Goal: Entertainment & Leisure: Consume media (video, audio)

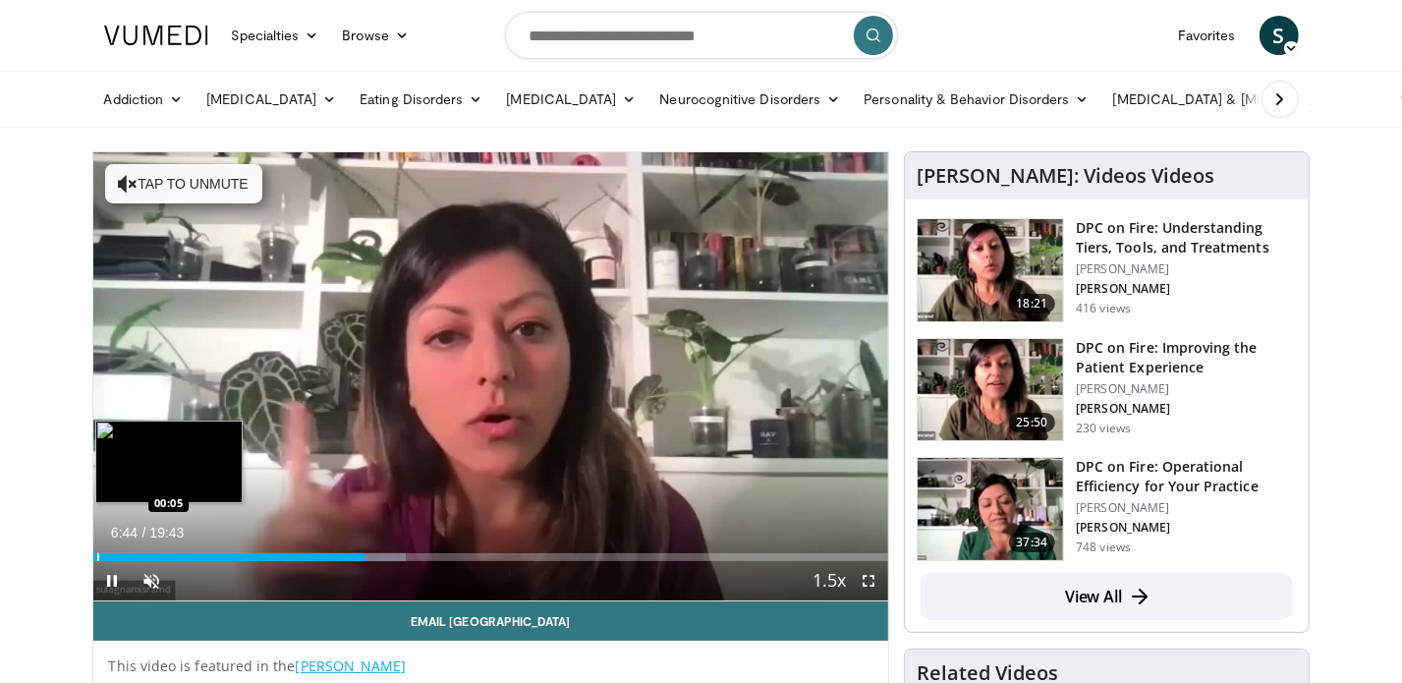
click at [97, 556] on div "Loaded : 39.38% 06:44 00:05" at bounding box center [491, 557] width 796 height 8
click at [97, 553] on div "Progress Bar" at bounding box center [96, 557] width 2 height 8
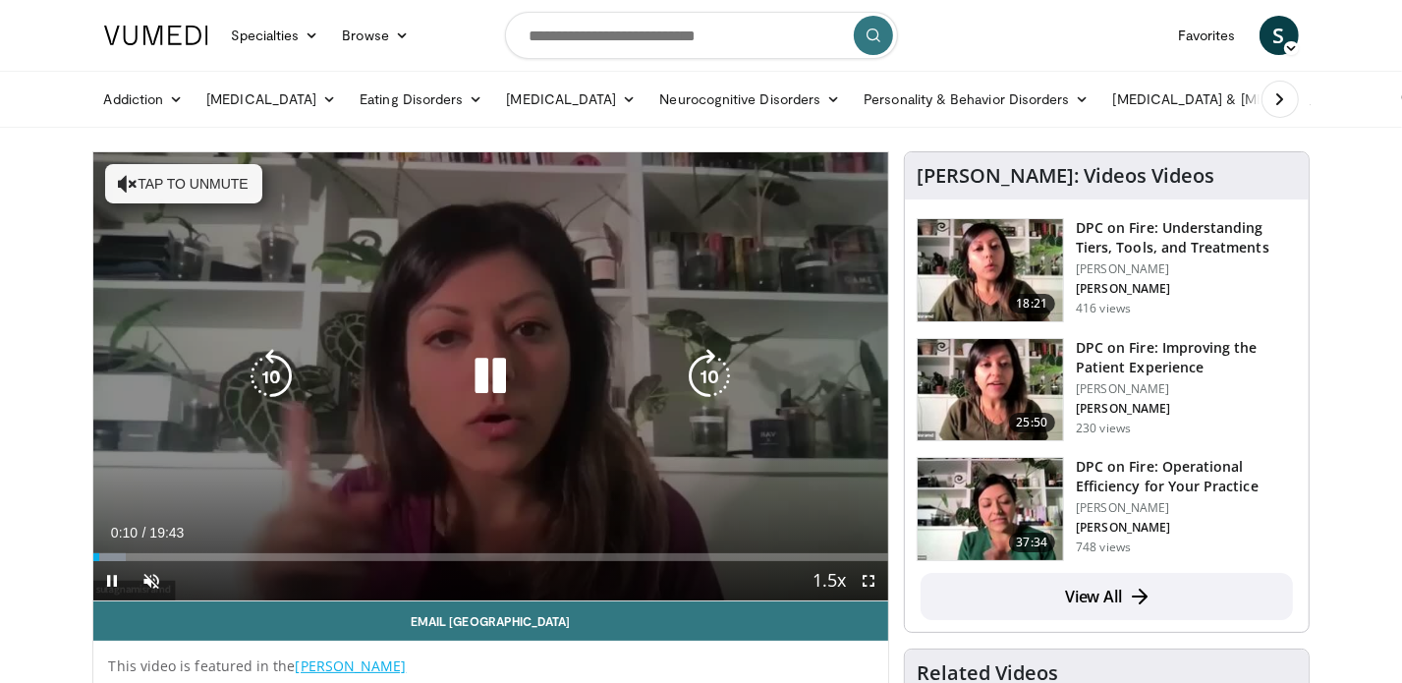
click at [480, 376] on icon "Video Player" at bounding box center [490, 376] width 55 height 55
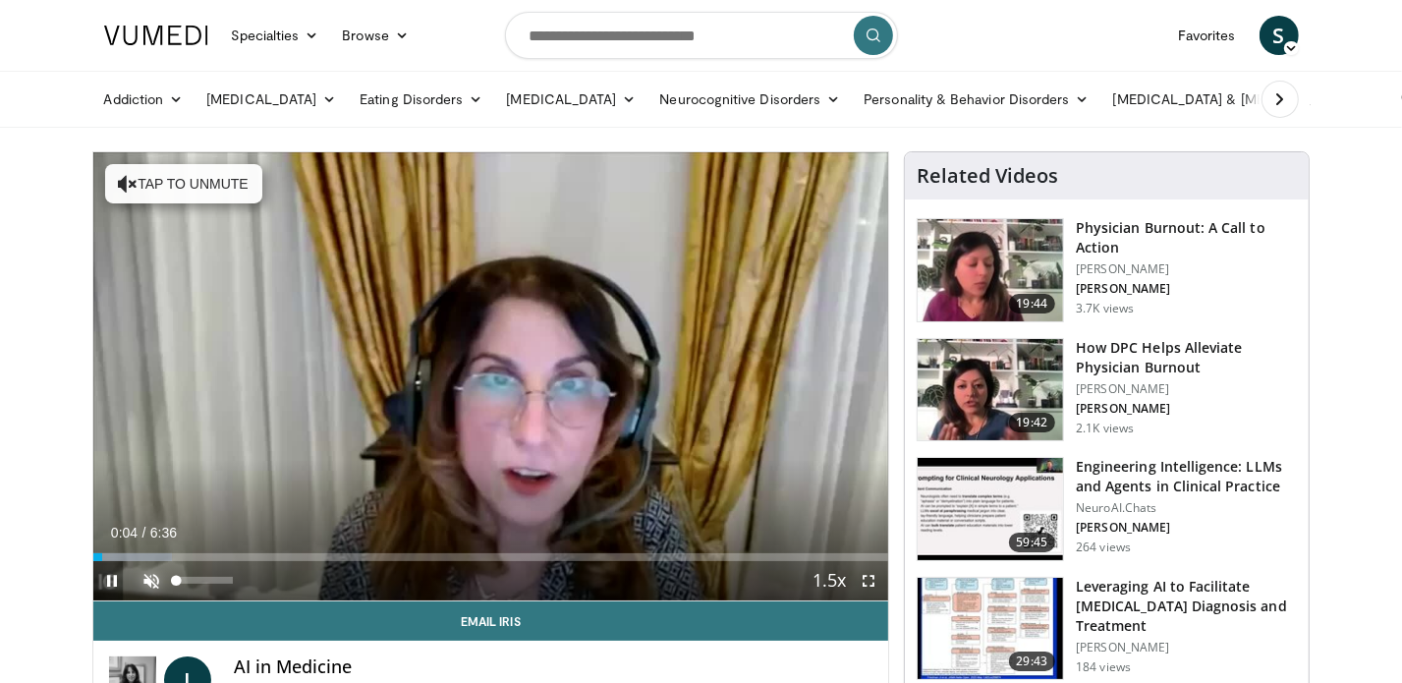
click at [149, 583] on span "Video Player" at bounding box center [152, 580] width 39 height 39
drag, startPoint x: 235, startPoint y: 582, endPoint x: 303, endPoint y: 593, distance: 68.8
click at [290, 592] on div "Current Time 0:06 / Duration 6:36 Pause Skip Backward Skip Forward Mute 100% Lo…" at bounding box center [491, 580] width 796 height 39
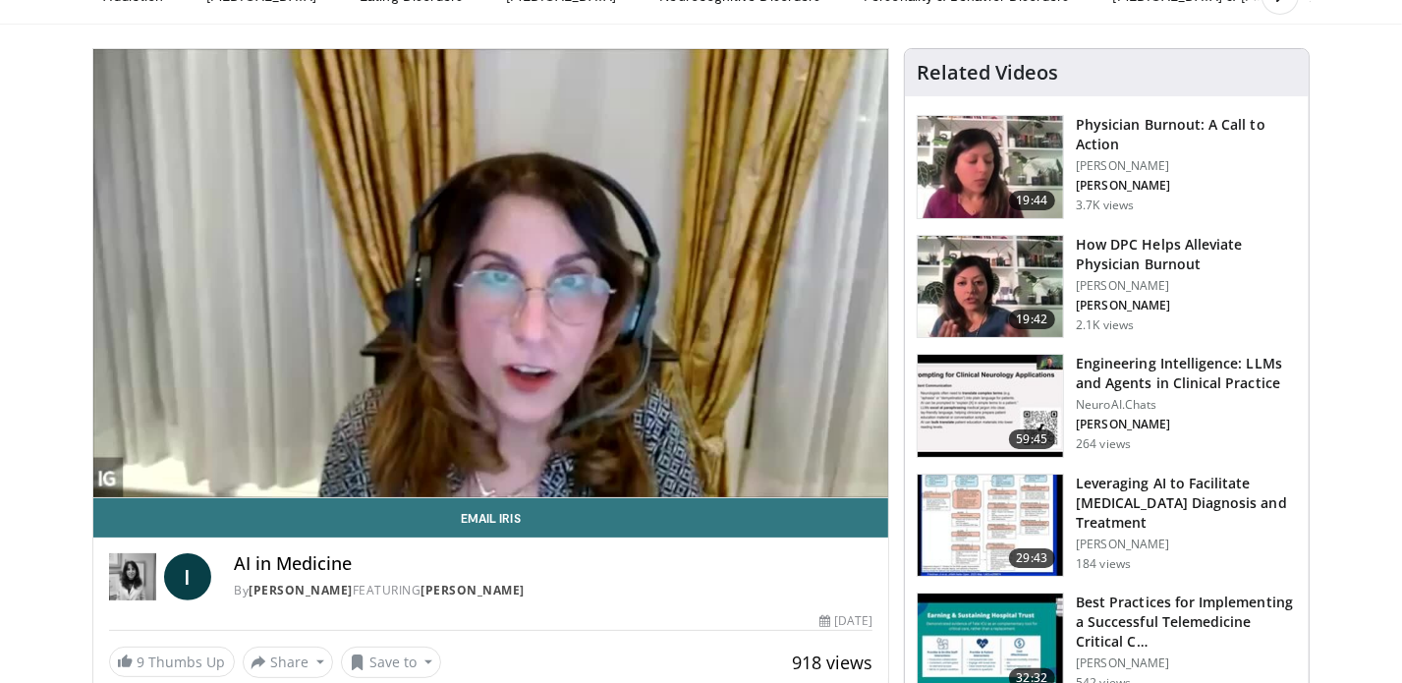
scroll to position [135, 0]
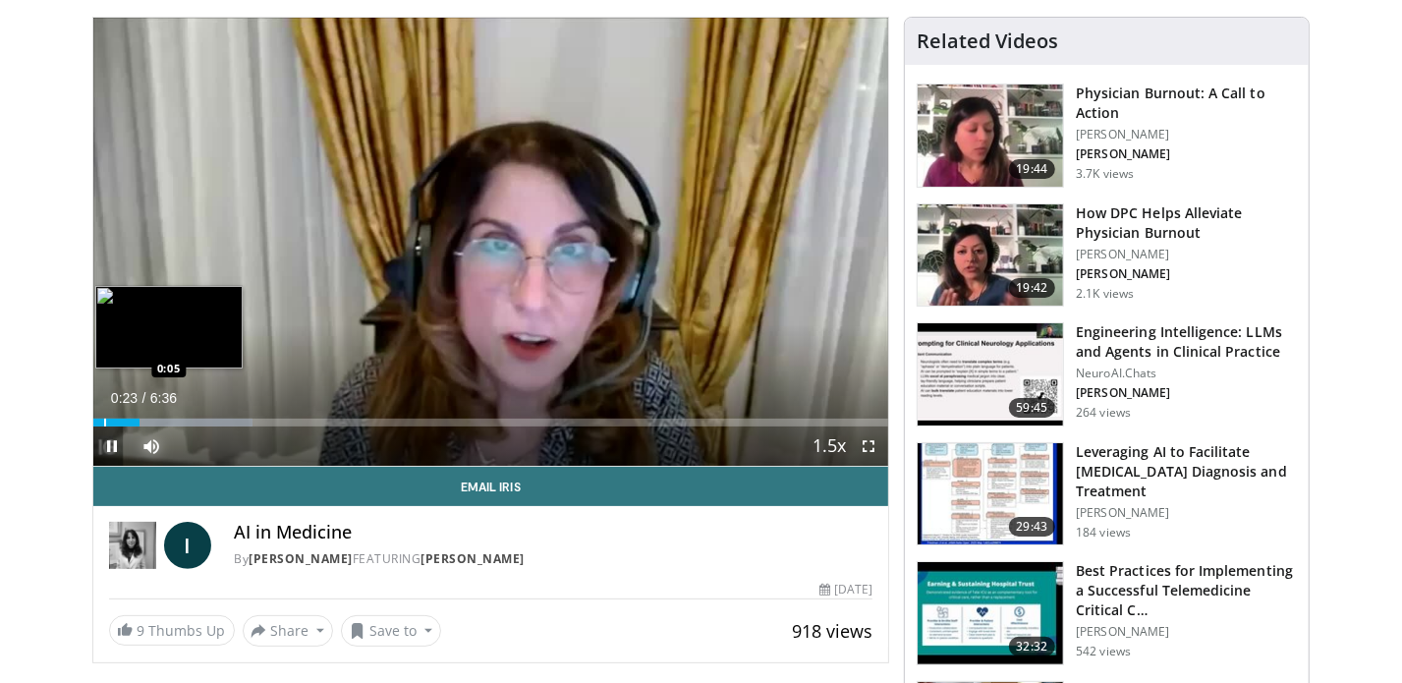
click at [104, 420] on div "Progress Bar" at bounding box center [105, 423] width 2 height 8
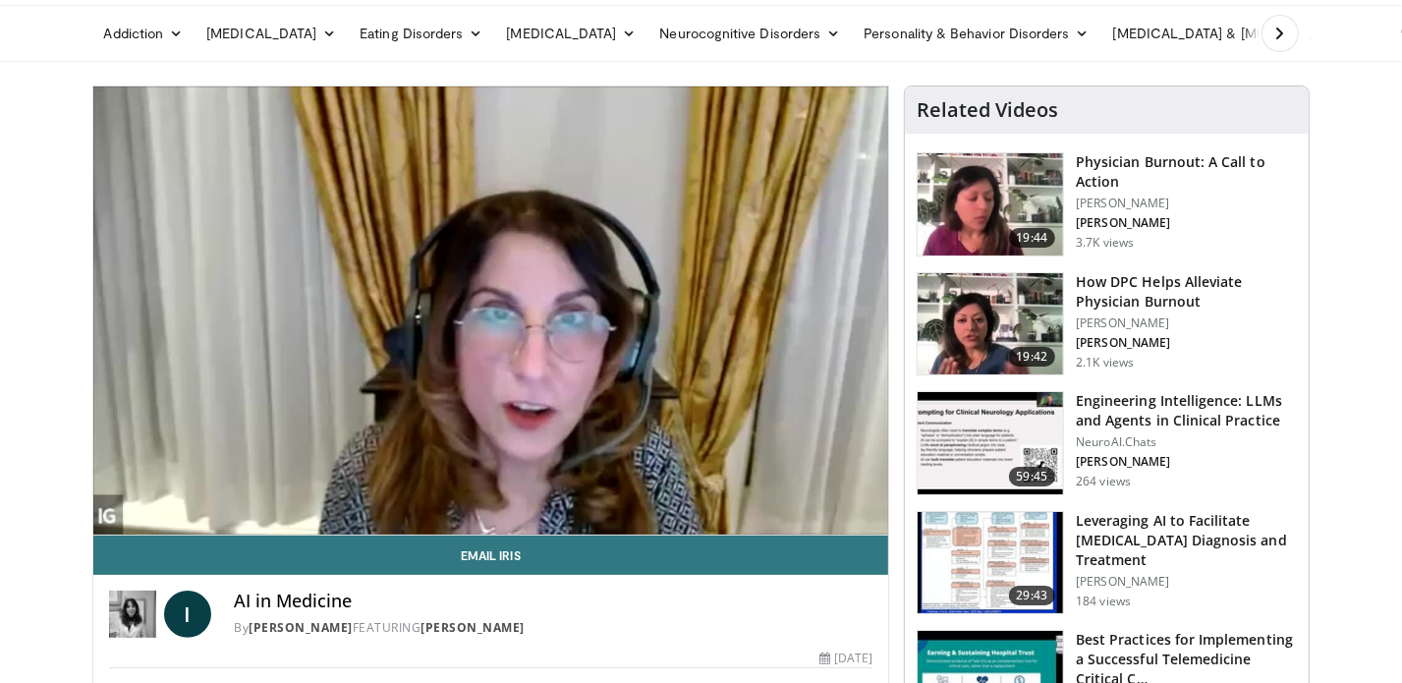
scroll to position [53, 0]
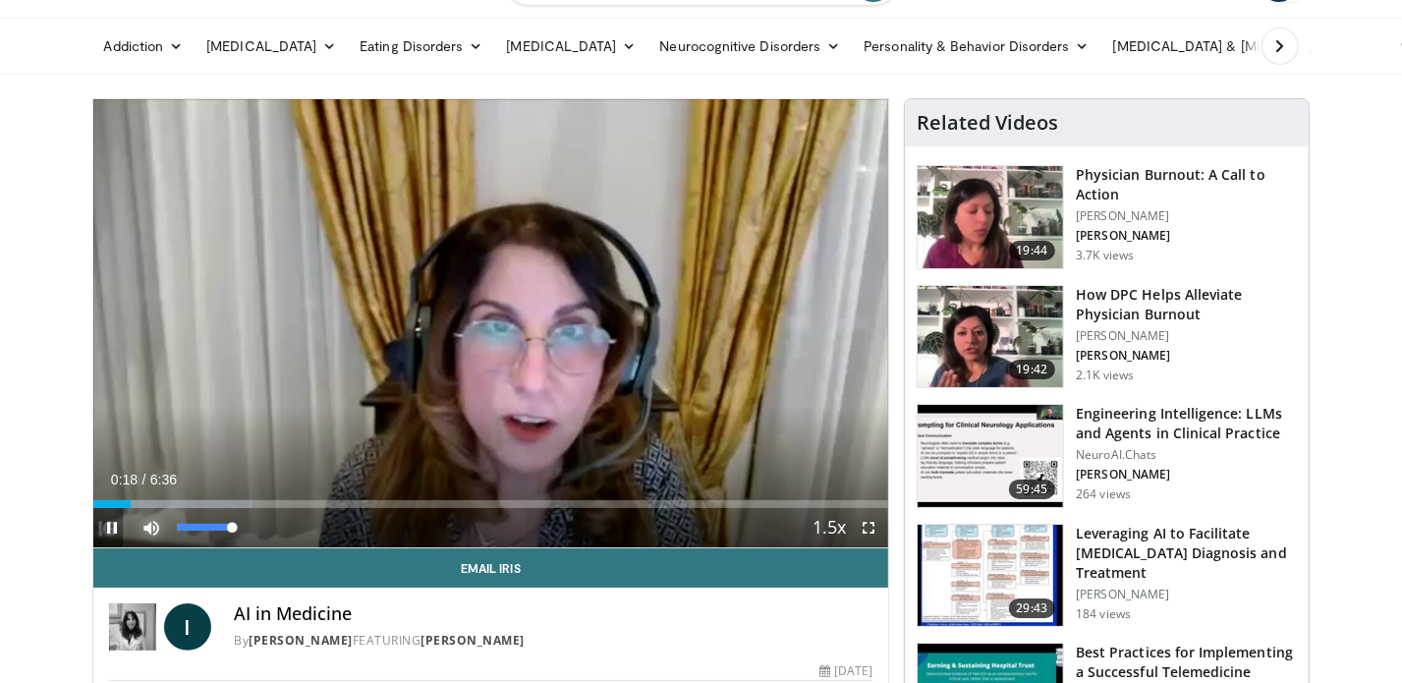
drag, startPoint x: 235, startPoint y: 531, endPoint x: 306, endPoint y: 547, distance: 72.7
click at [295, 543] on div "Current Time 0:18 / Duration 6:36 Pause Skip Backward Skip Forward Mute 100% Lo…" at bounding box center [491, 527] width 796 height 39
click at [112, 527] on span "Video Player" at bounding box center [112, 527] width 39 height 39
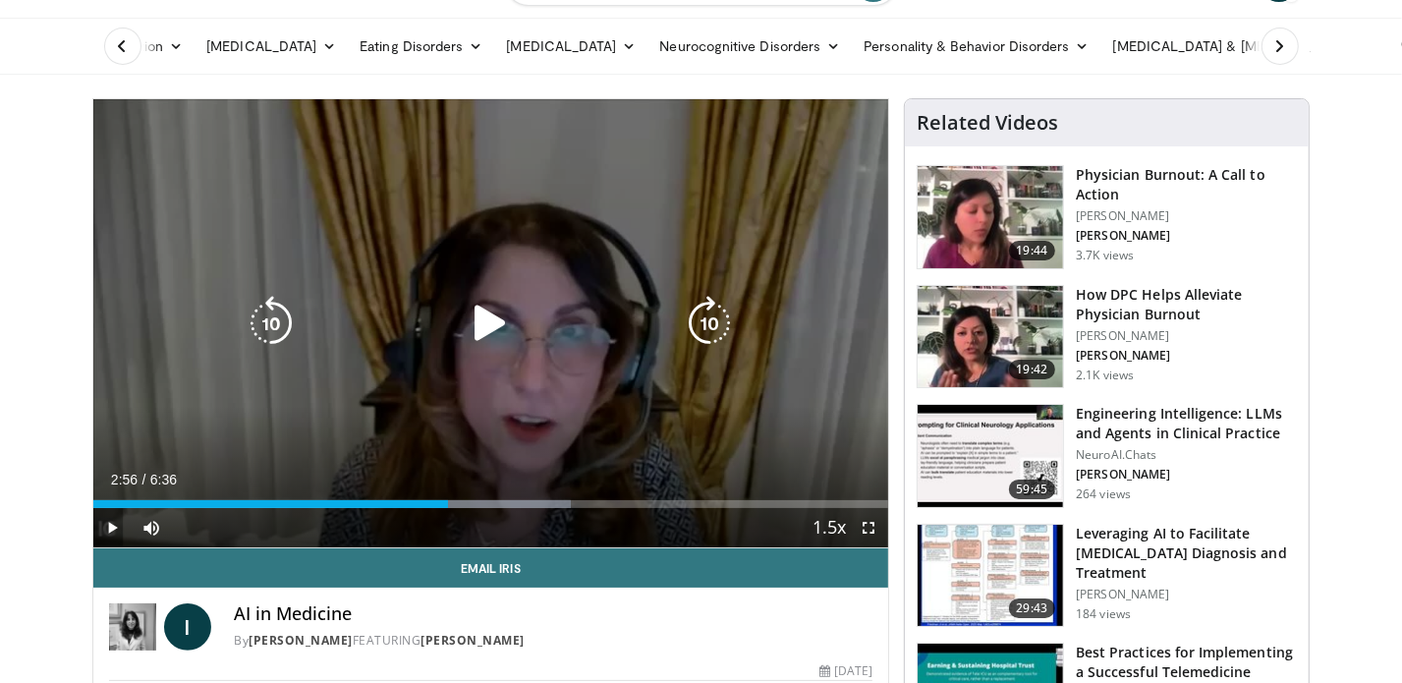
click at [487, 312] on icon "Video Player" at bounding box center [490, 323] width 55 height 55
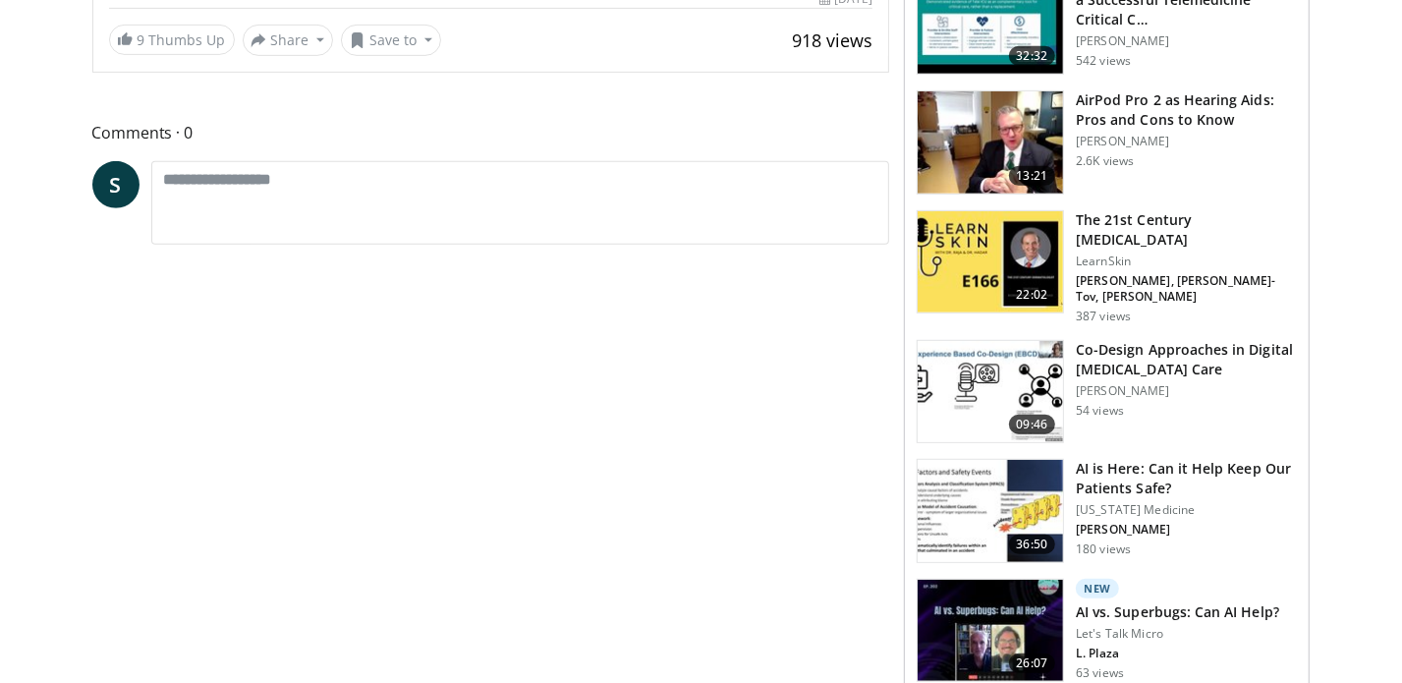
scroll to position [0, 0]
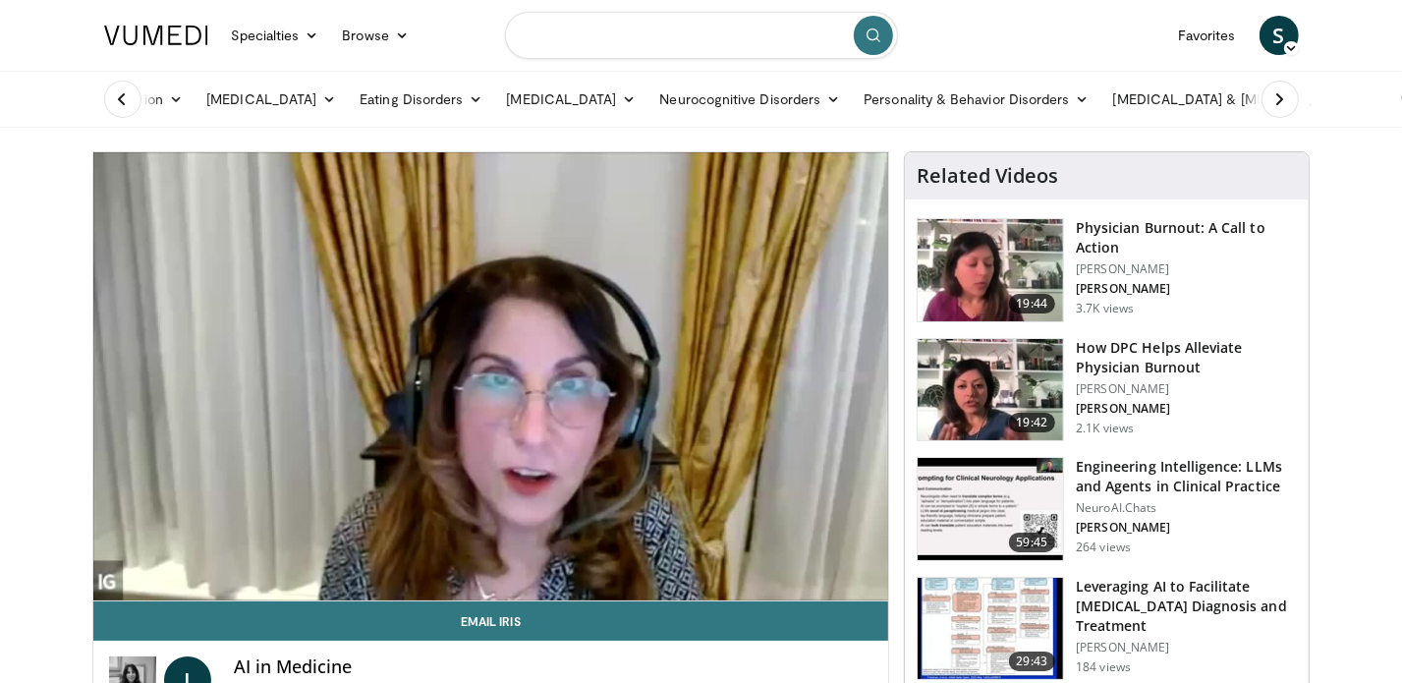
click at [721, 37] on input "Search topics, interventions" at bounding box center [701, 35] width 393 height 47
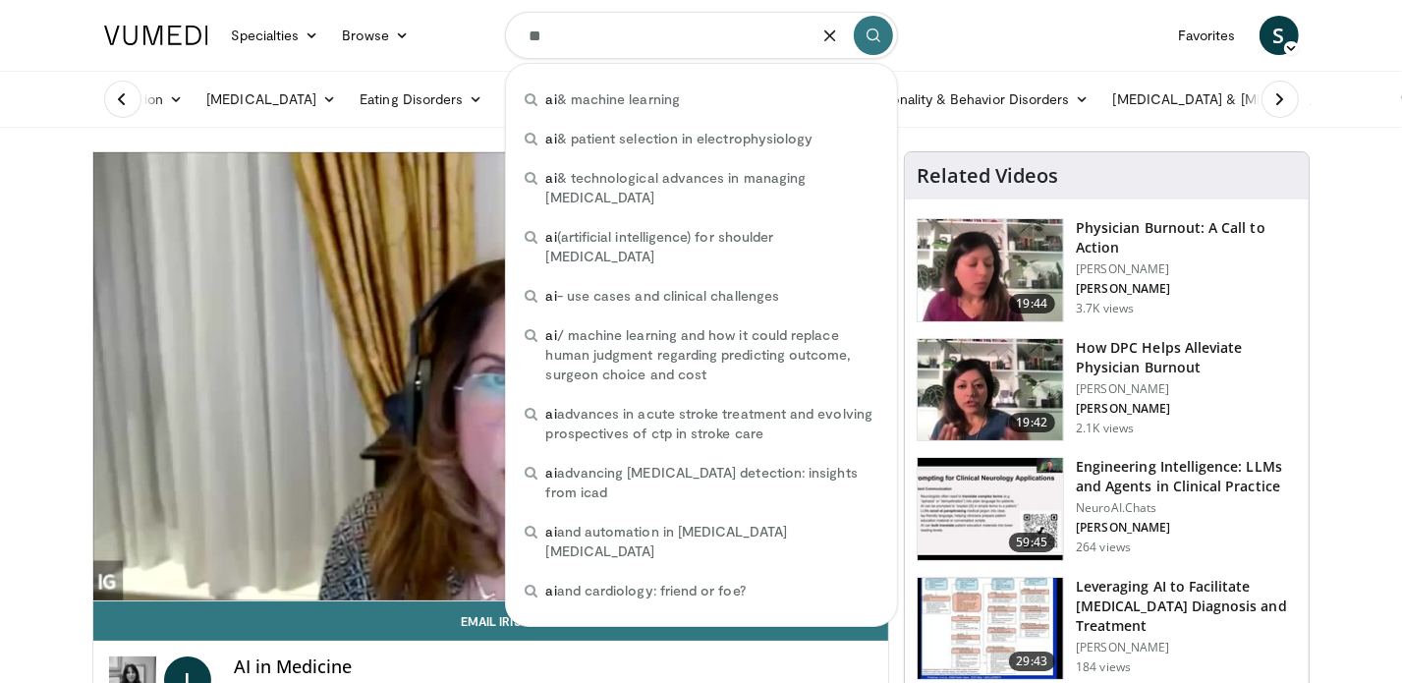
type input "**"
click at [1008, 45] on nav "Specialties Adult & Family Medicine Allergy, Asthma, Immunology Anesthesiology …" at bounding box center [701, 35] width 1218 height 71
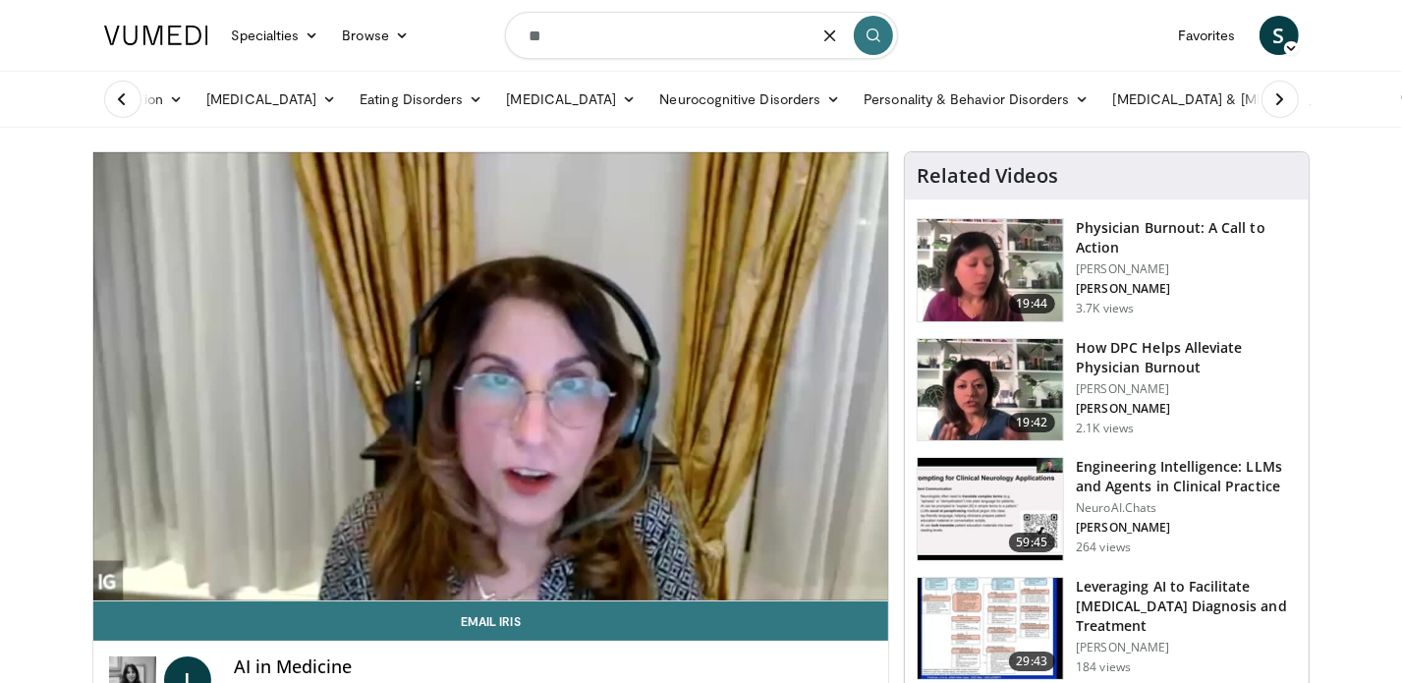
click at [874, 35] on icon "submit" at bounding box center [874, 36] width 16 height 16
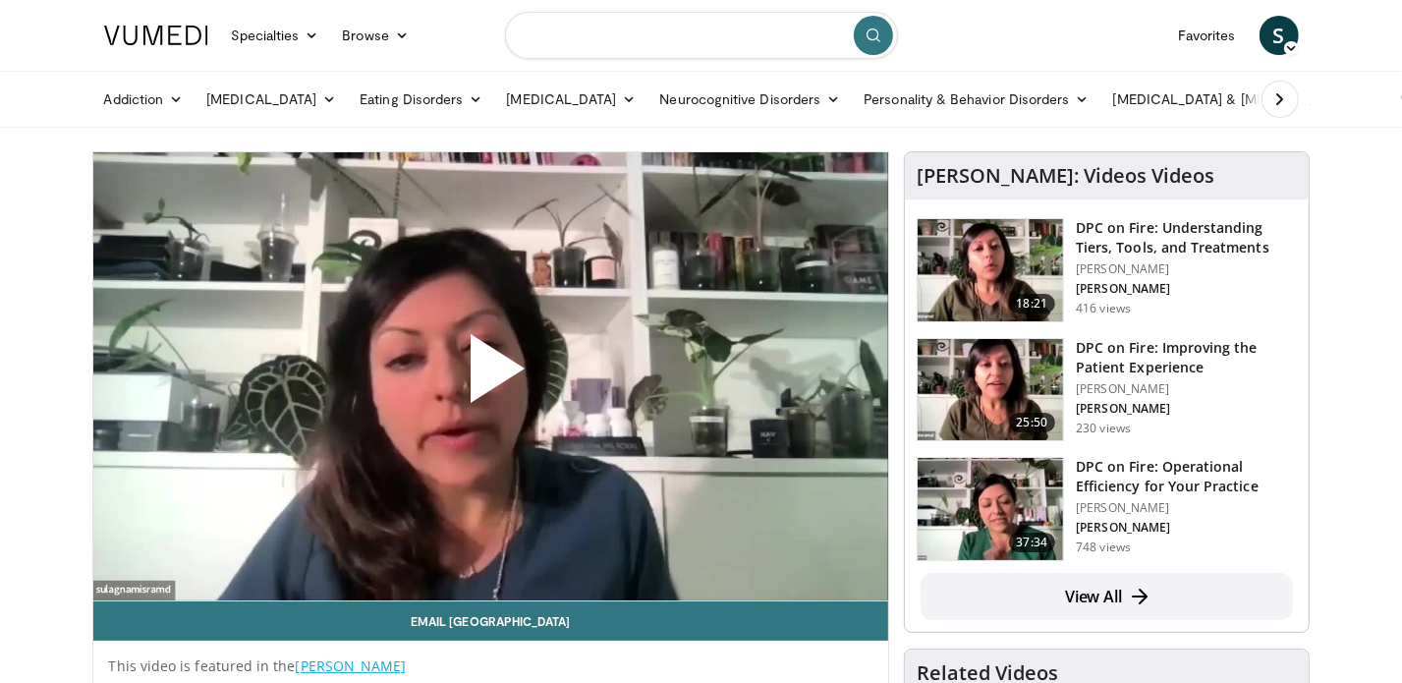
click at [568, 39] on input "Search topics, interventions" at bounding box center [701, 35] width 393 height 47
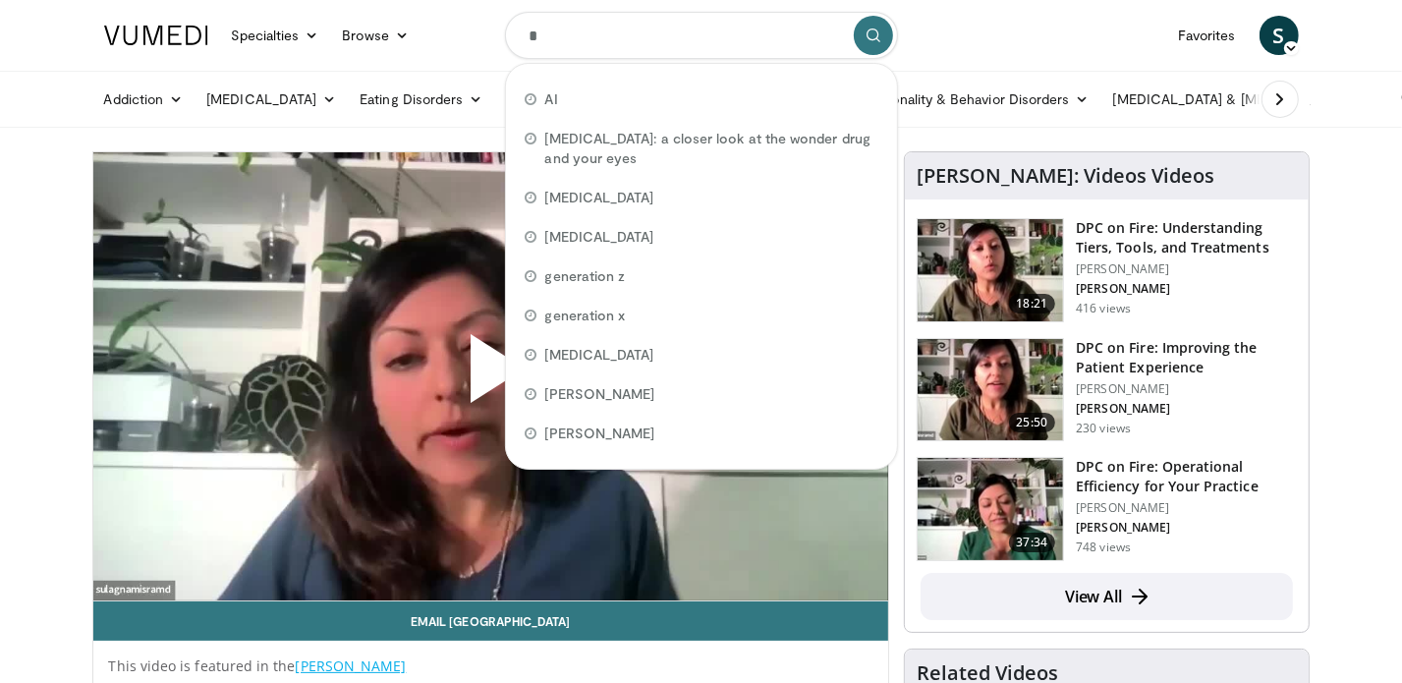
type input "**"
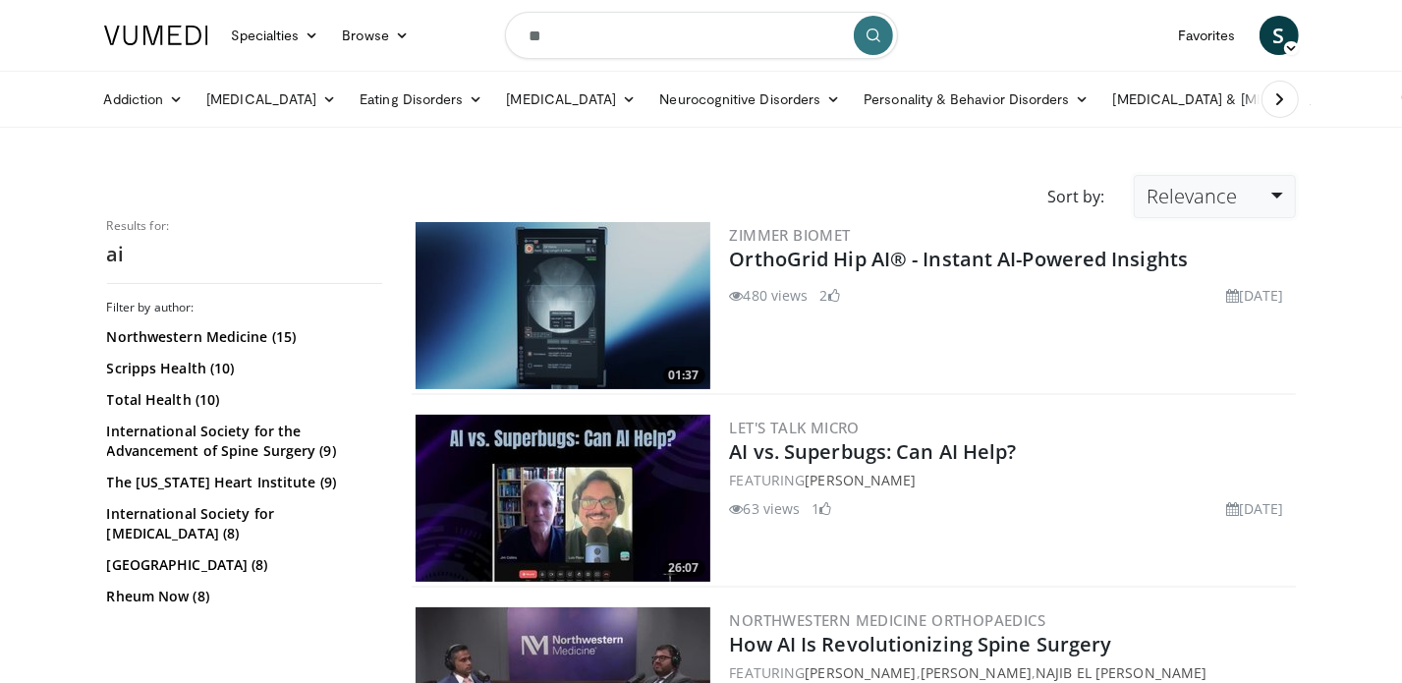
click at [1281, 194] on link "Relevance" at bounding box center [1214, 196] width 161 height 43
click at [1189, 367] on link "Newest" at bounding box center [1212, 369] width 155 height 31
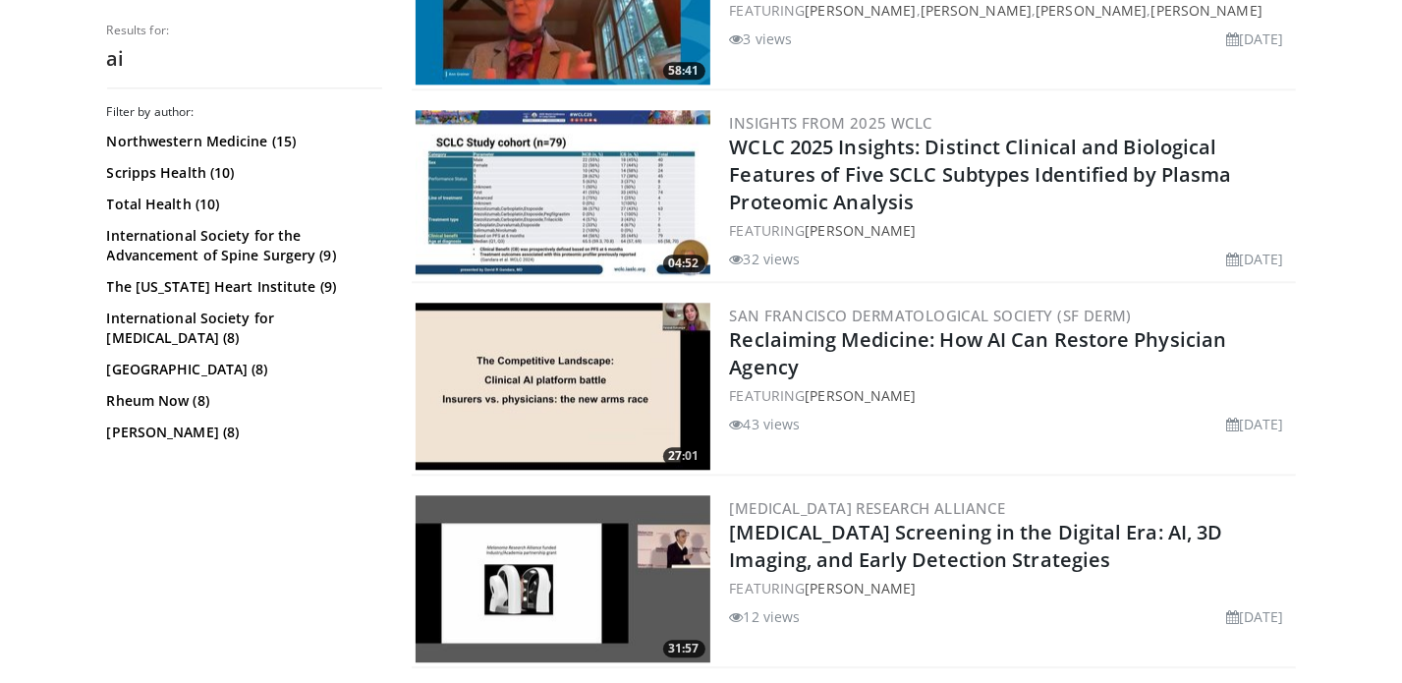
scroll to position [3667, 0]
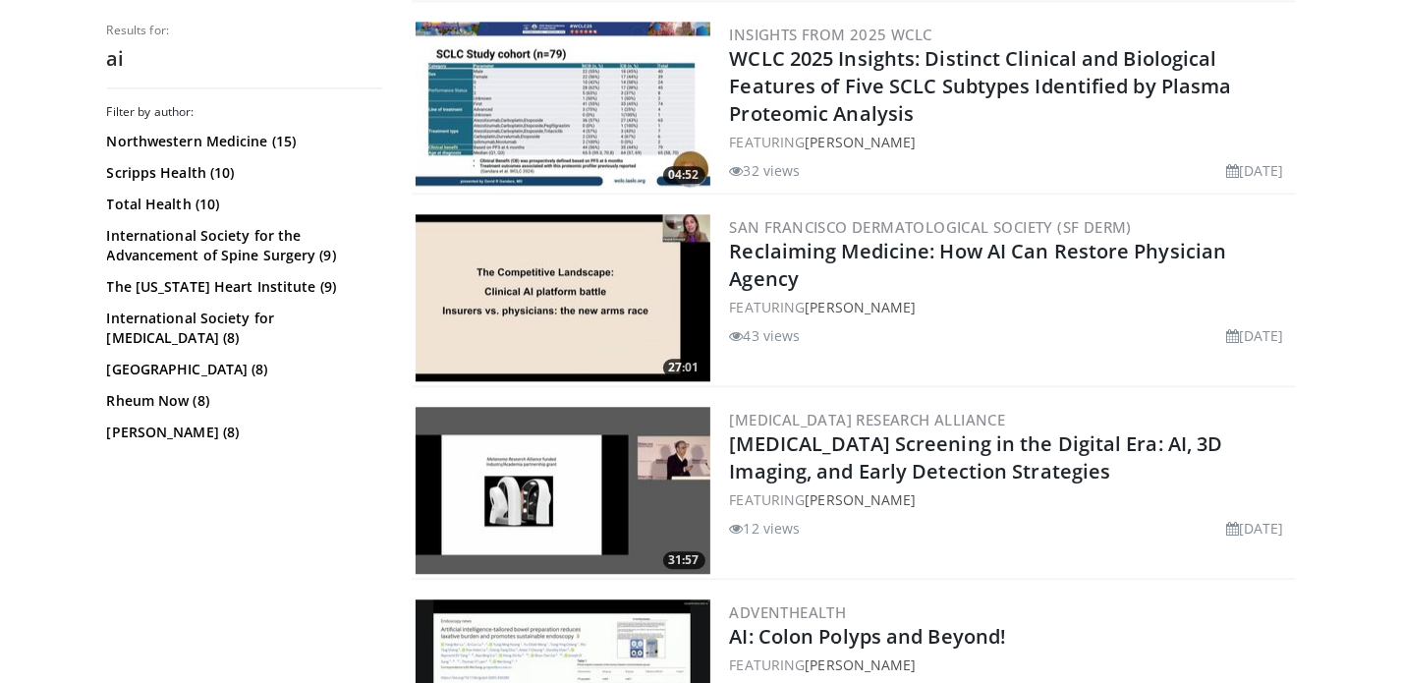
click at [581, 288] on img at bounding box center [563, 297] width 295 height 167
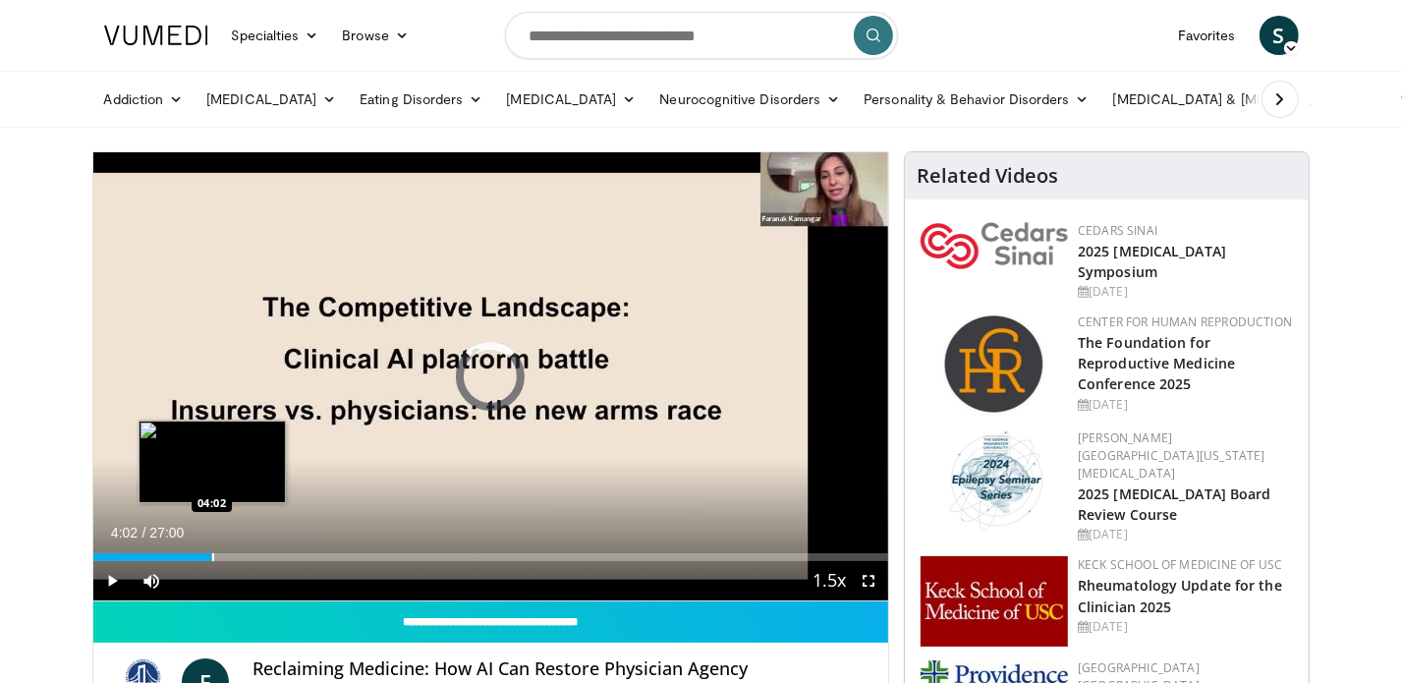
click at [211, 548] on div "Loaded : 3.06% 04:02 04:02" at bounding box center [491, 551] width 796 height 19
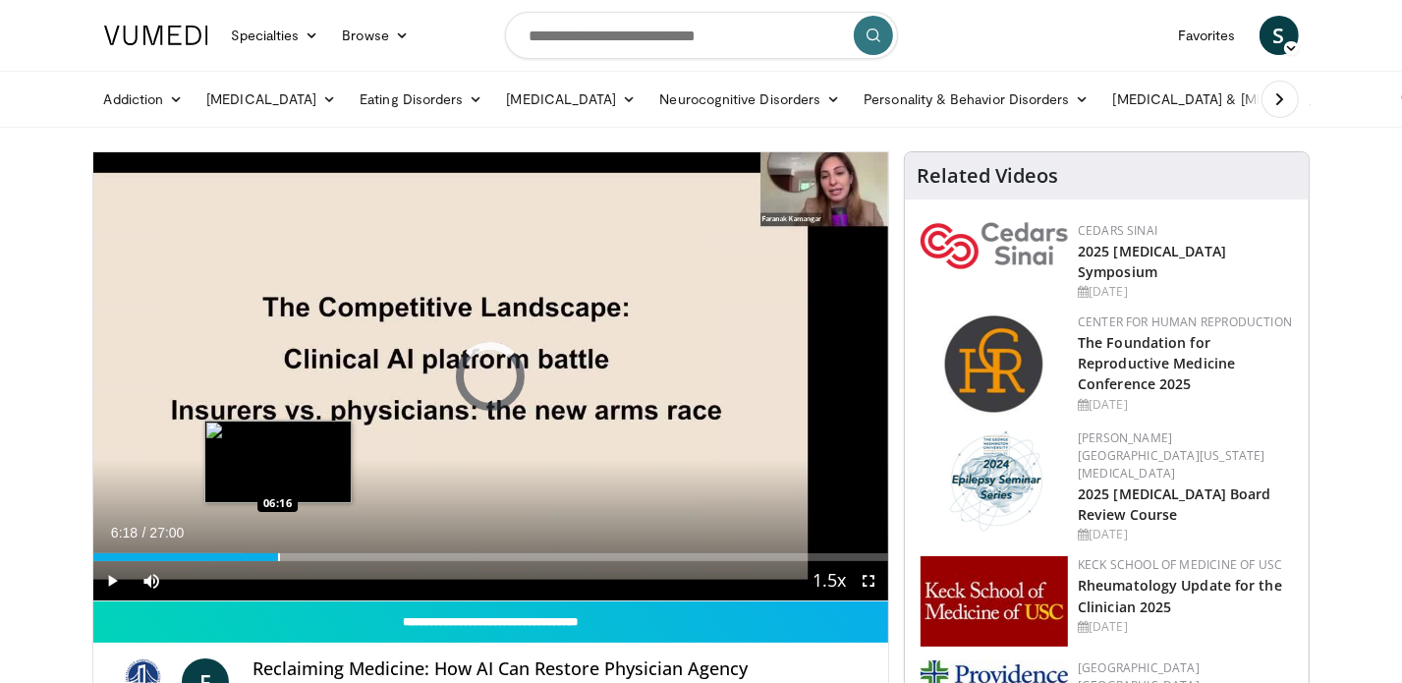
click at [279, 551] on div "Loaded : 18.97% 04:03 06:16" at bounding box center [491, 551] width 796 height 19
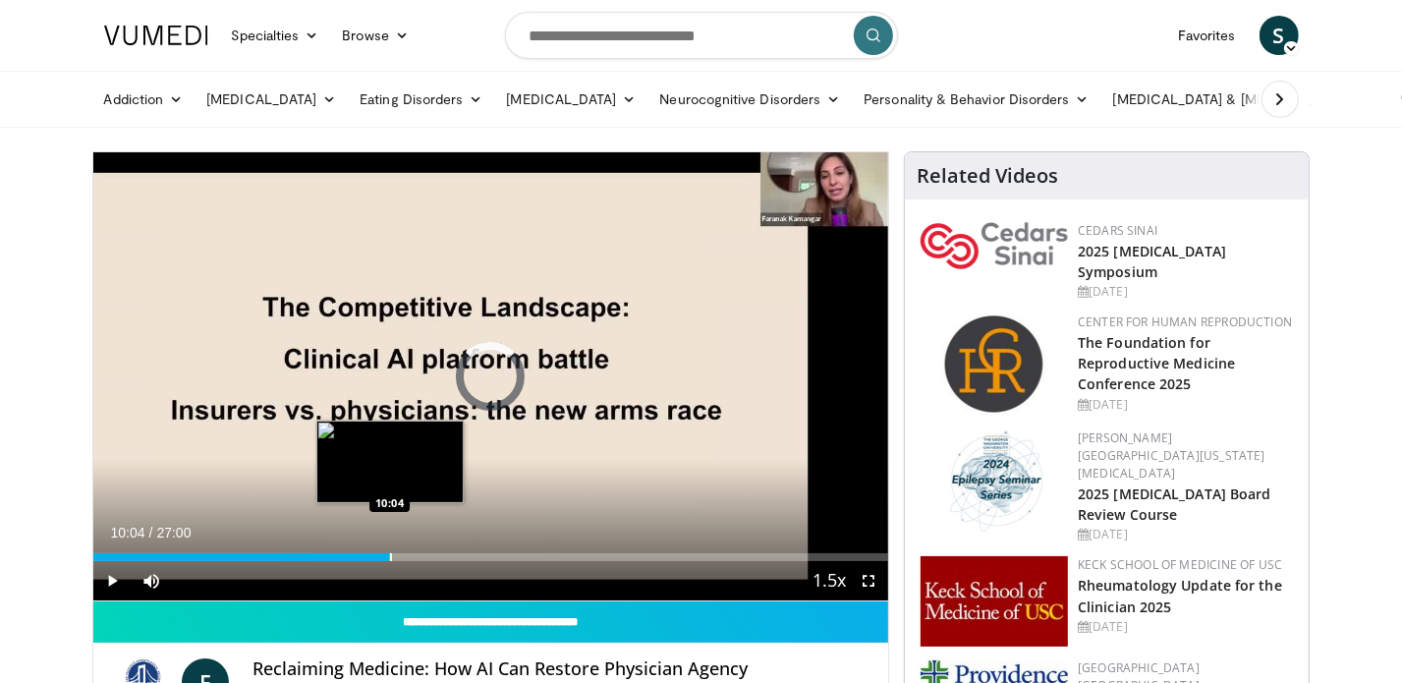
click at [390, 552] on div "Loaded : 27.54% 10:04 10:04" at bounding box center [491, 551] width 796 height 19
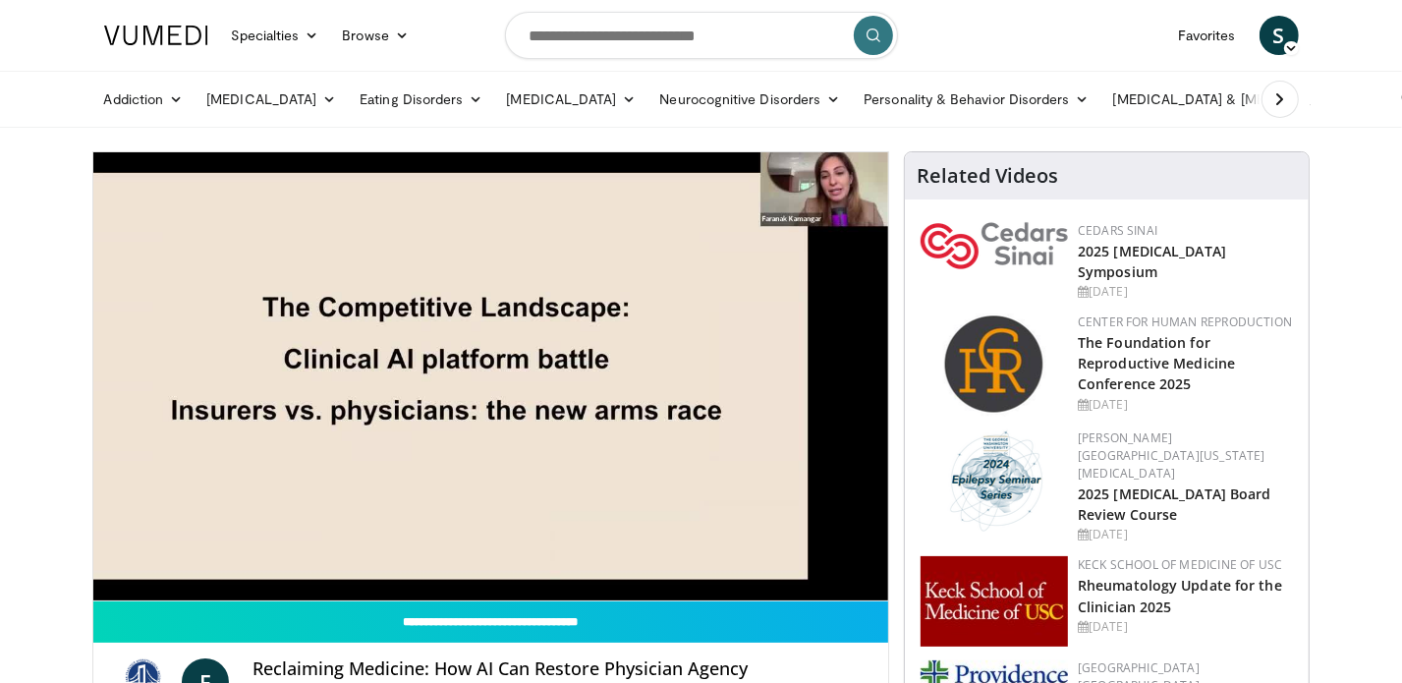
click at [482, 562] on div "10 seconds Tap to unmute" at bounding box center [491, 376] width 796 height 448
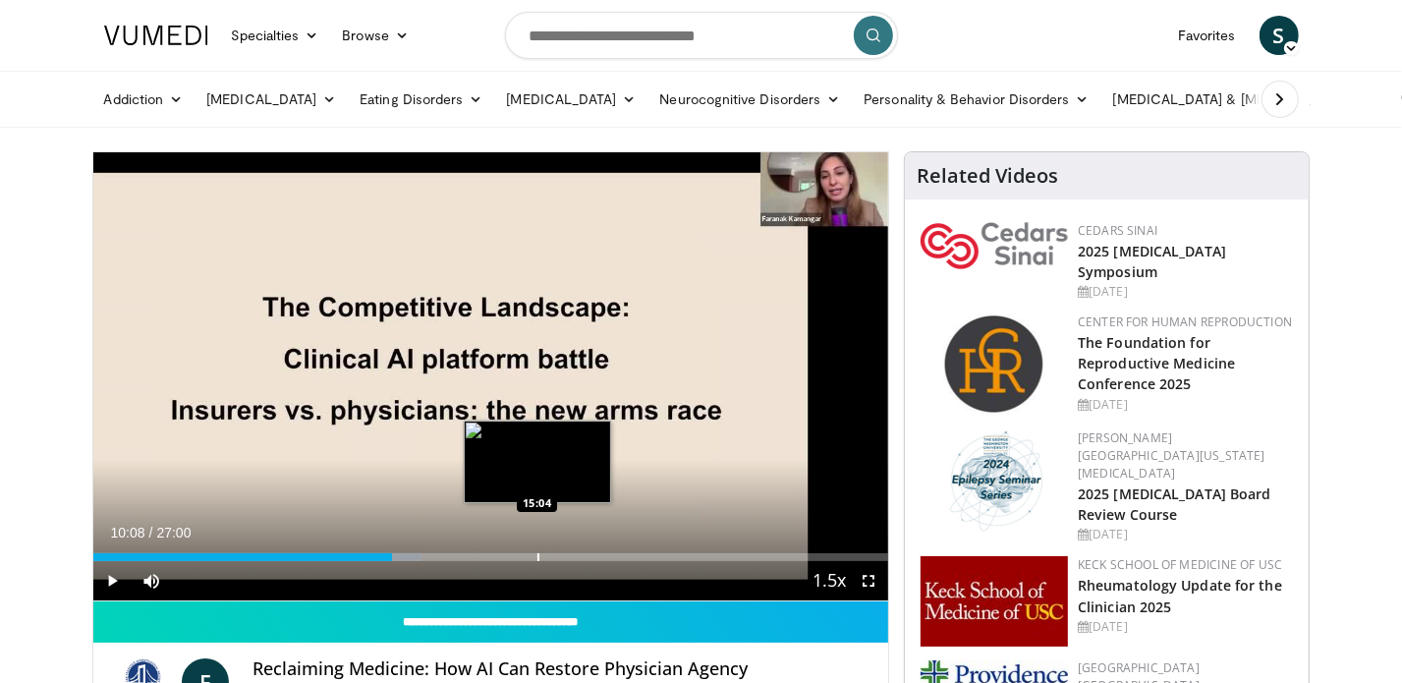
click at [536, 559] on div "Loaded : 41.34% 10:08 15:04" at bounding box center [491, 557] width 796 height 8
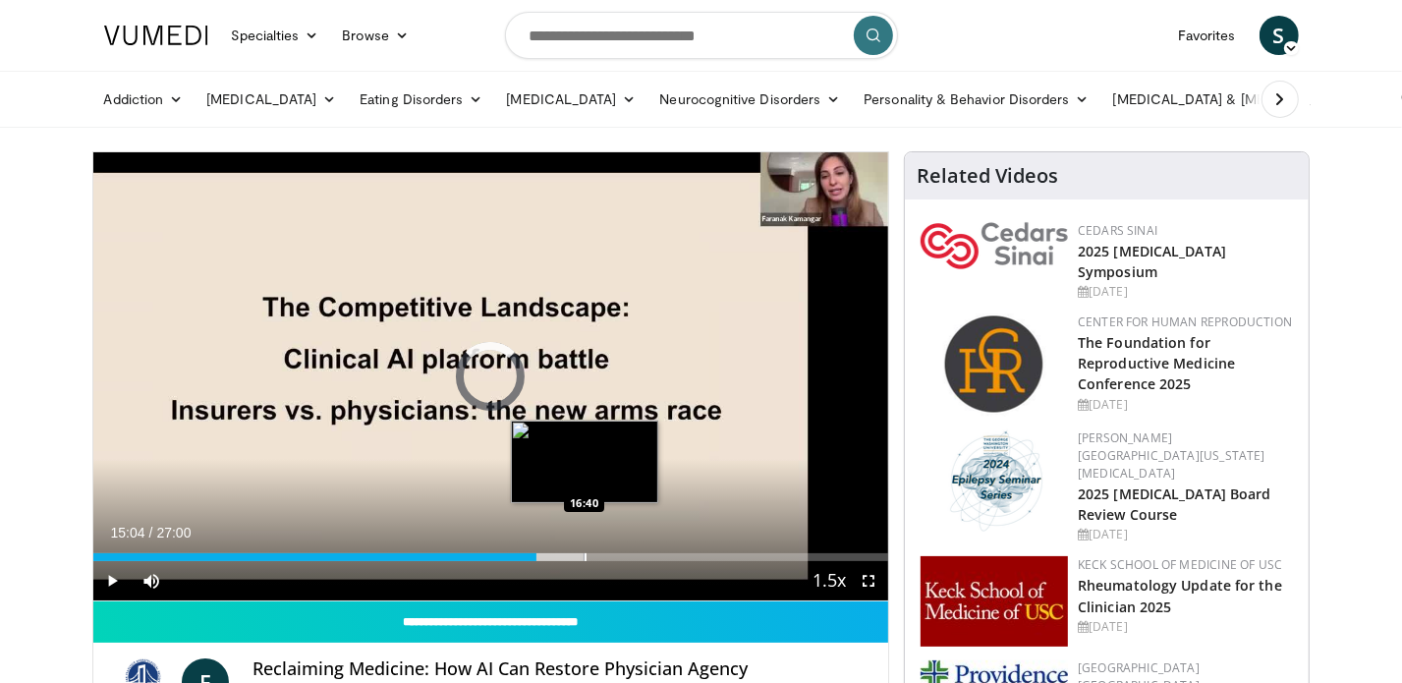
click at [584, 552] on div "Loaded : 61.81% 15:04 16:40" at bounding box center [491, 551] width 796 height 19
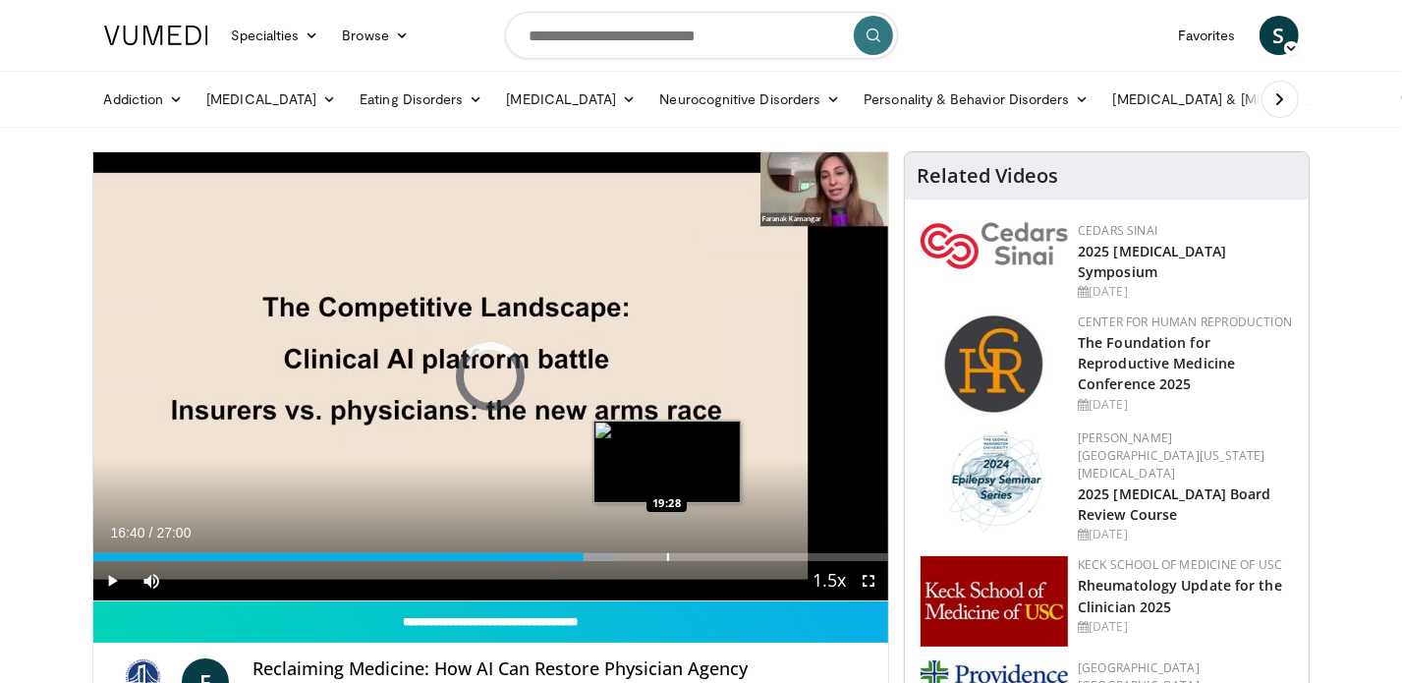
click at [665, 553] on div "Loaded : 65.48% 16:40 19:28" at bounding box center [491, 557] width 796 height 8
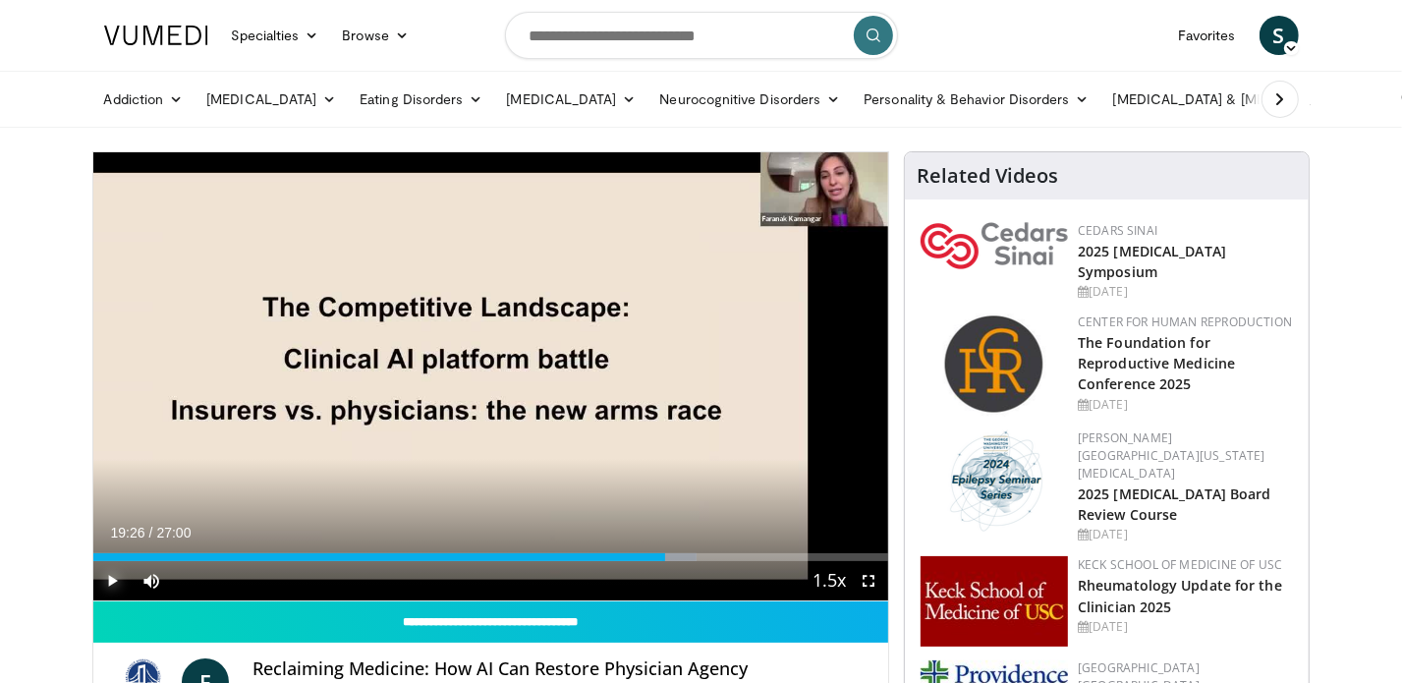
click at [94, 562] on span "Video Player" at bounding box center [112, 580] width 39 height 39
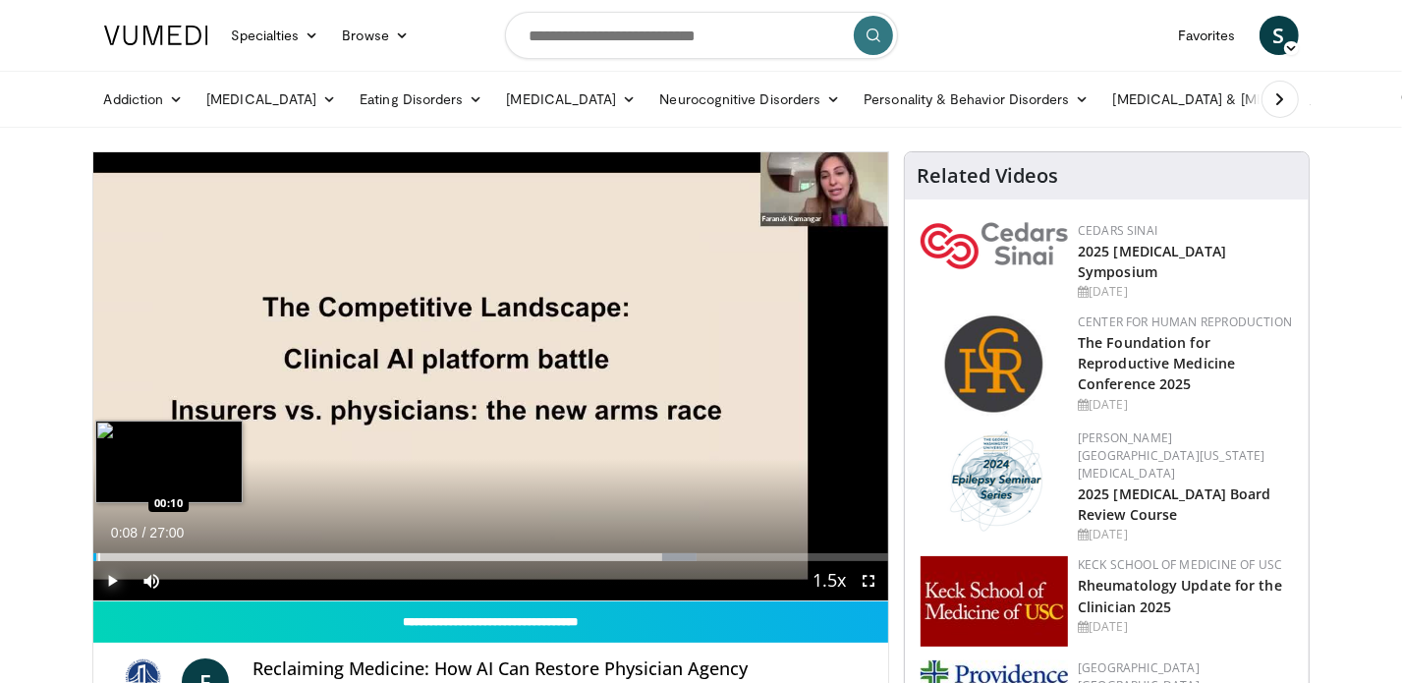
click at [96, 555] on div "19:29" at bounding box center [95, 557] width 4 height 8
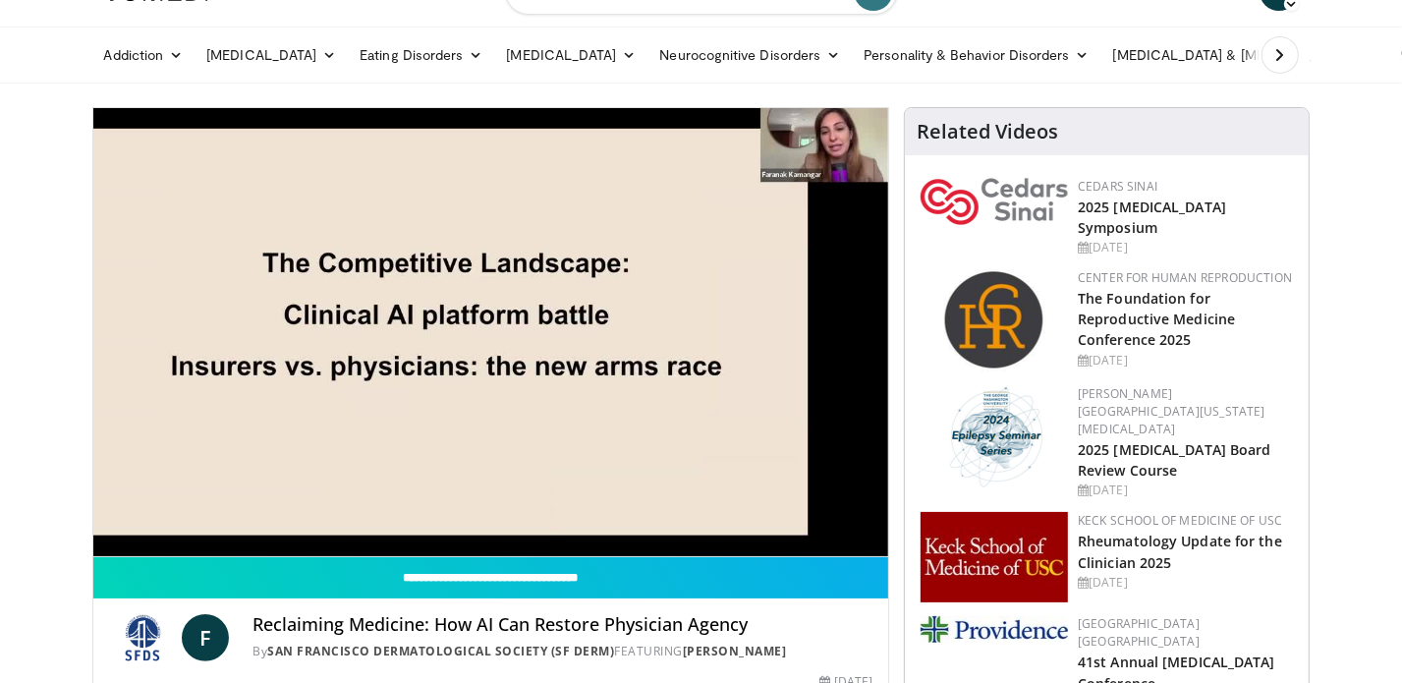
scroll to position [51, 0]
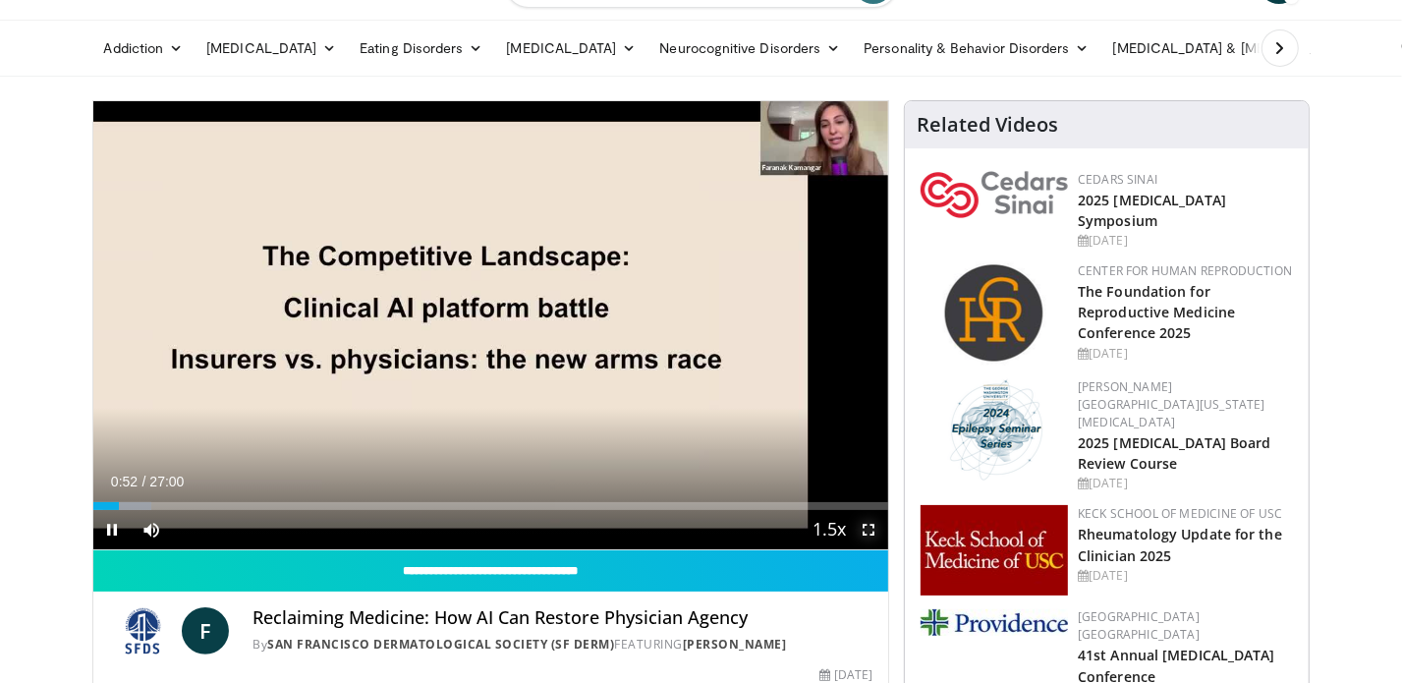
click at [868, 528] on span "Video Player" at bounding box center [868, 529] width 39 height 39
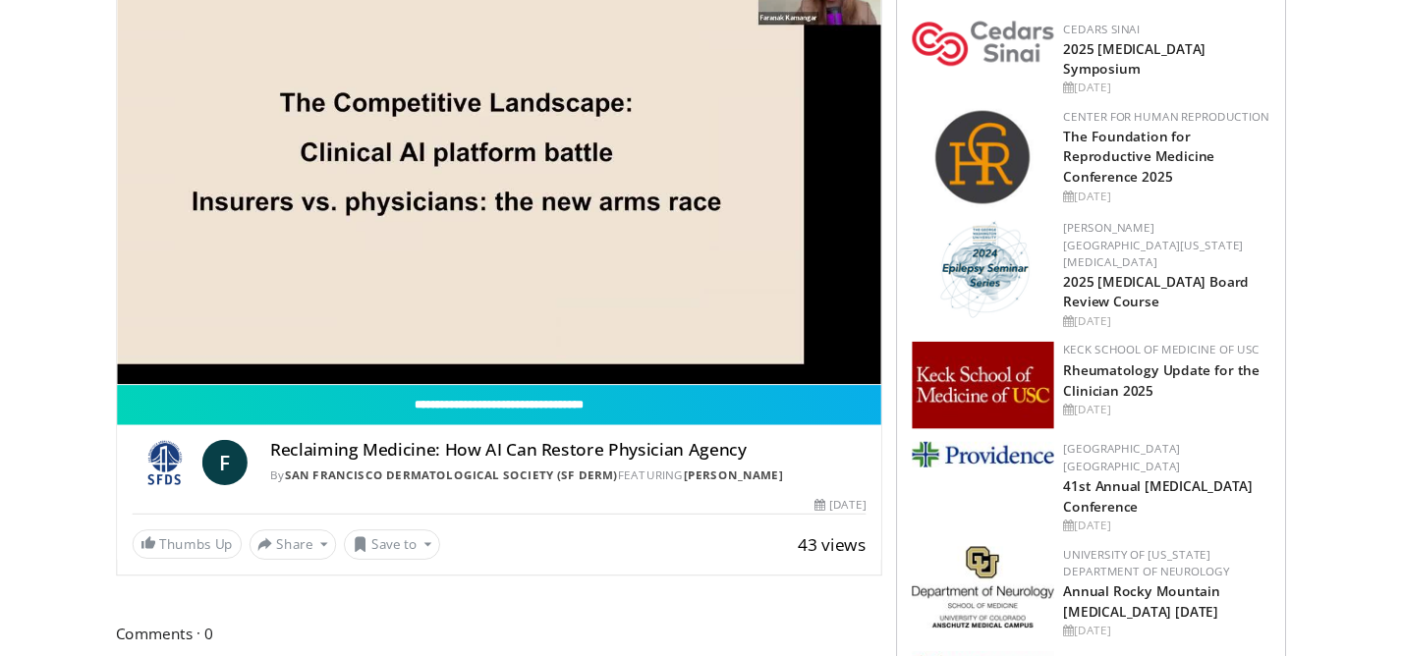
scroll to position [0, 0]
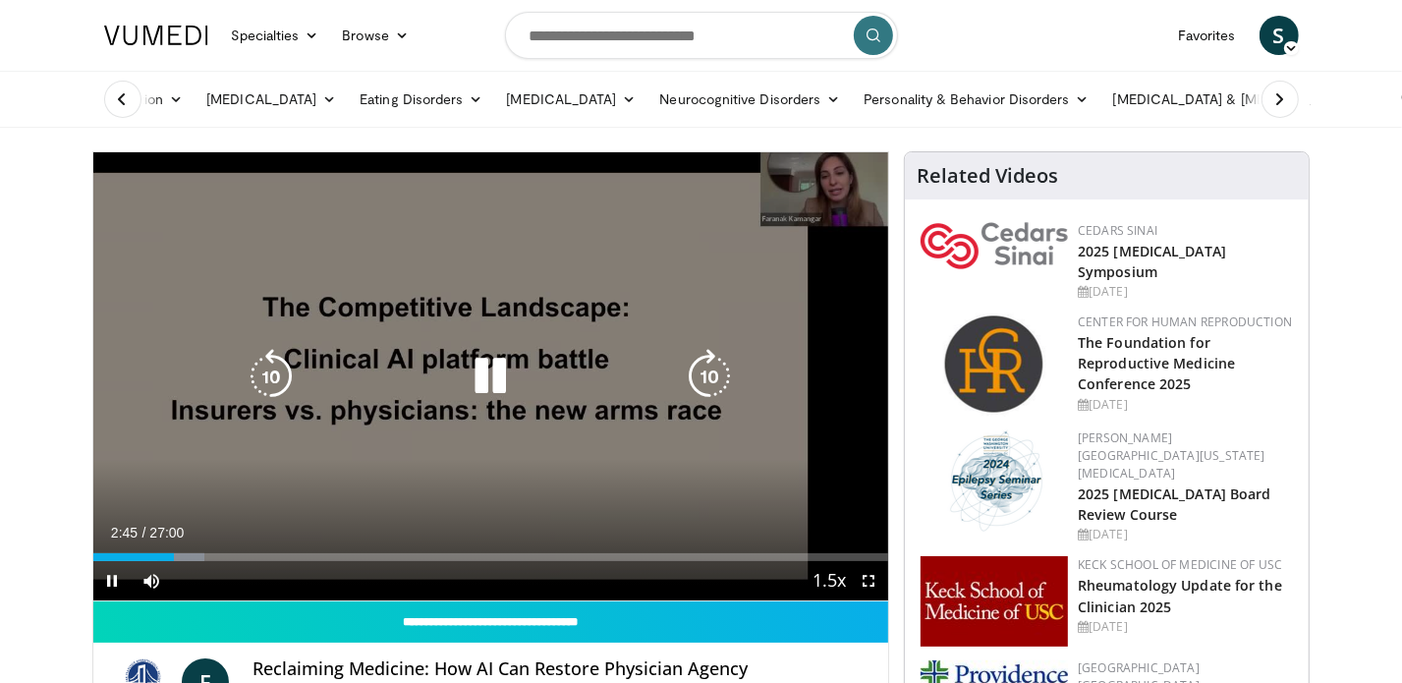
click at [260, 367] on icon "Video Player" at bounding box center [271, 376] width 55 height 55
click at [267, 369] on icon "Video Player" at bounding box center [271, 376] width 55 height 55
click at [494, 376] on icon "Video Player" at bounding box center [490, 376] width 55 height 55
